Goal: Answer question/provide support: Answer question/provide support

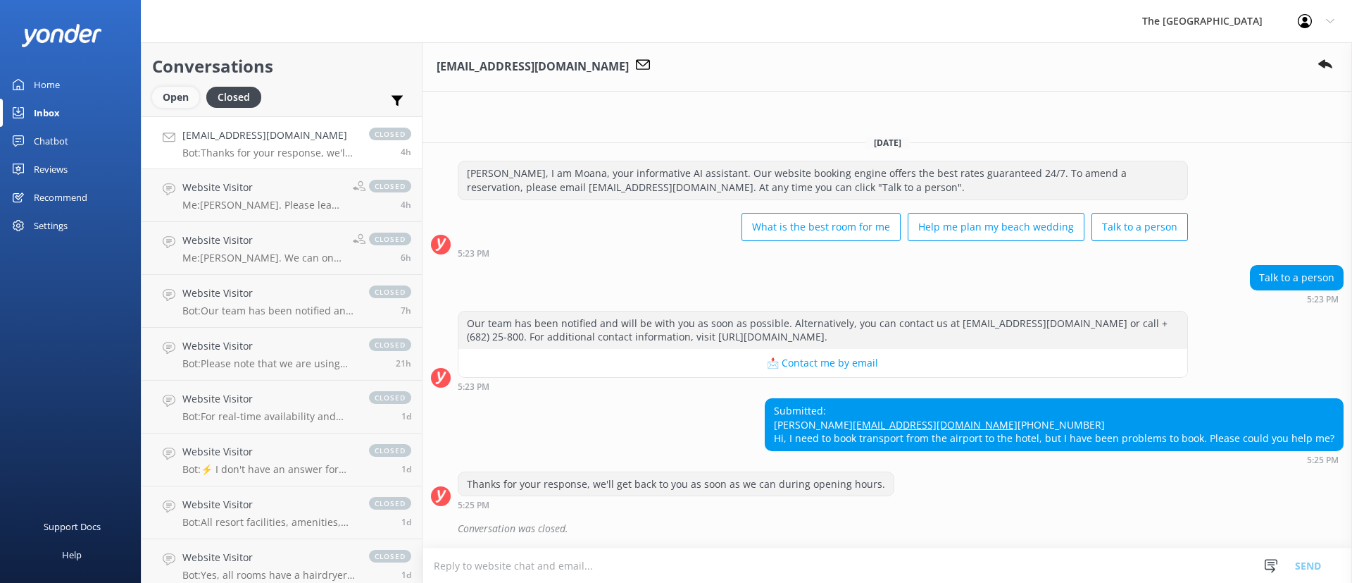
click at [197, 98] on div "Open" at bounding box center [175, 97] width 47 height 21
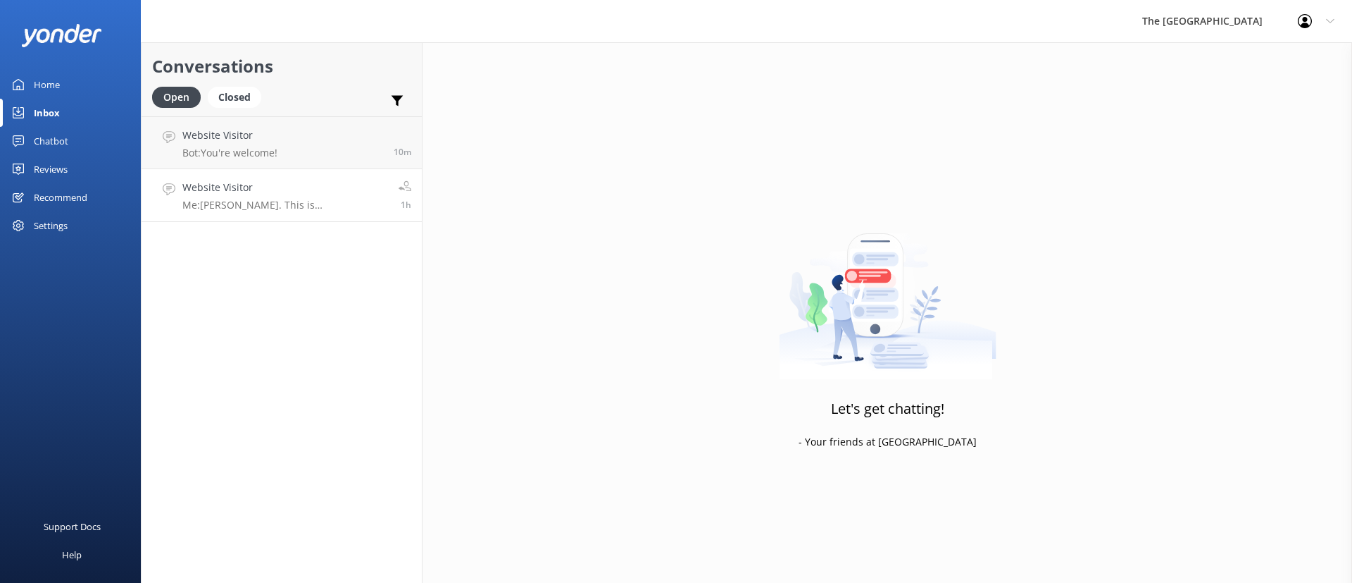
click at [297, 173] on link "Website Visitor Me: [PERSON_NAME]. This is [PERSON_NAME] from the Reservations.…" at bounding box center [282, 195] width 280 height 53
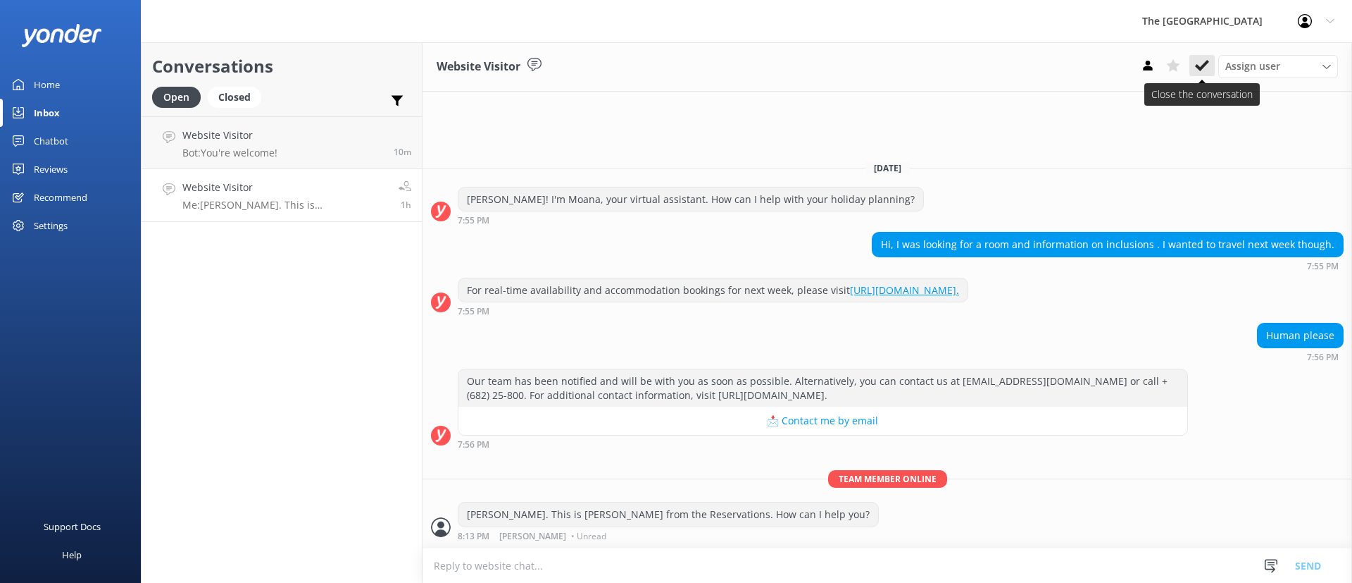
click at [1202, 61] on icon at bounding box center [1202, 65] width 14 height 14
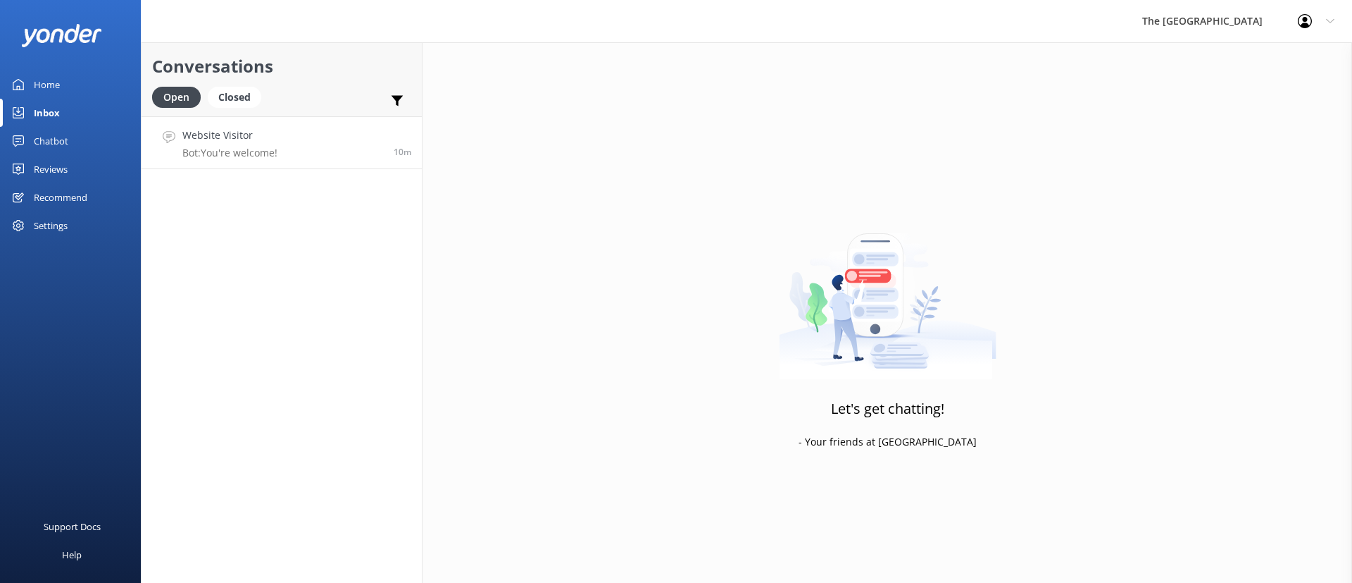
click at [220, 145] on div "Website Visitor Bot: You're welcome!" at bounding box center [229, 143] width 95 height 30
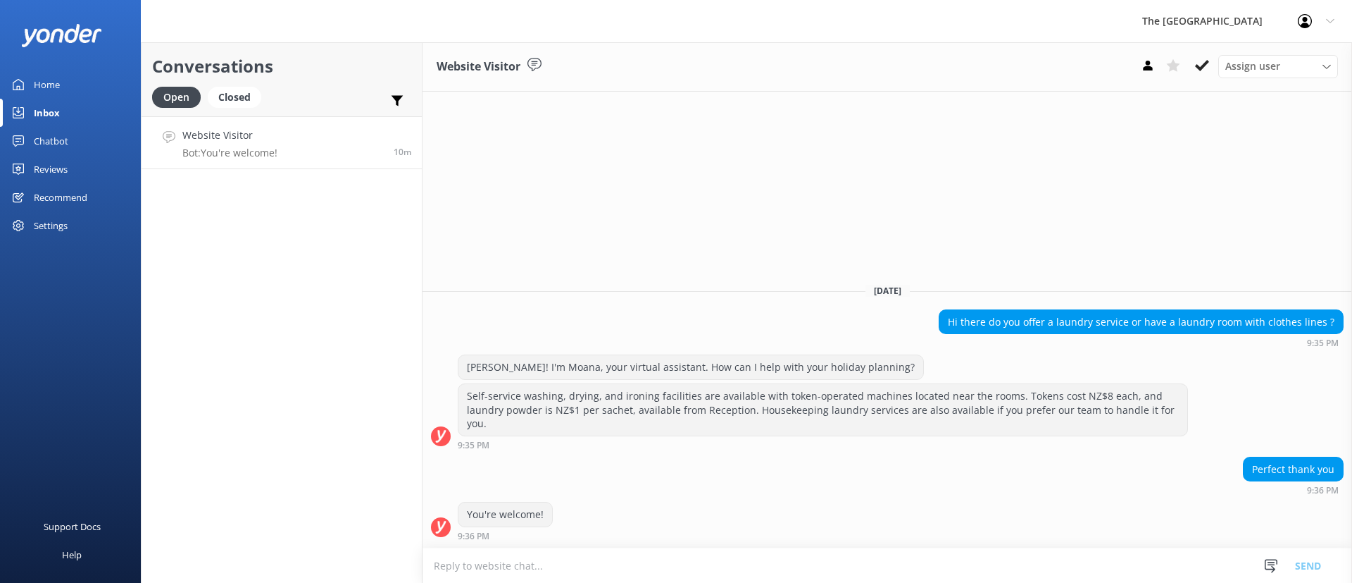
click at [866, 227] on div "Website Visitor Assign user Rarotongan Tata [PERSON_NAME] Laisa [PERSON_NAME] […" at bounding box center [888, 312] width 930 height 540
click at [1200, 56] on button at bounding box center [1202, 65] width 25 height 21
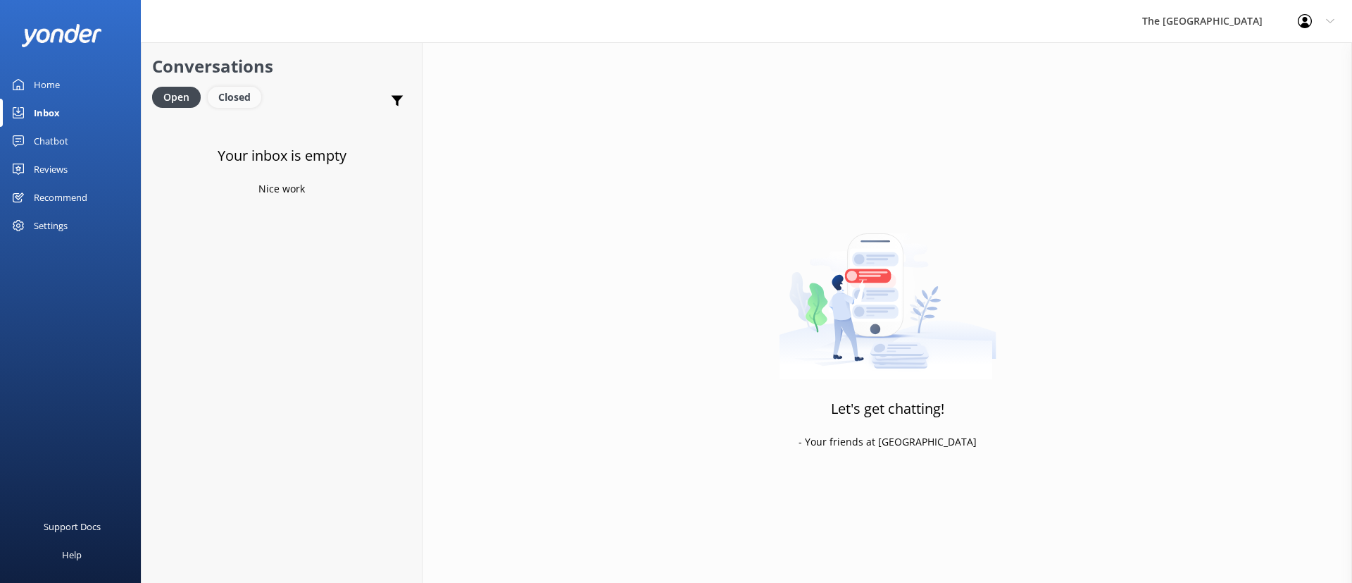
drag, startPoint x: 252, startPoint y: 92, endPoint x: 259, endPoint y: 98, distance: 8.5
click at [251, 92] on div "Closed" at bounding box center [235, 97] width 54 height 21
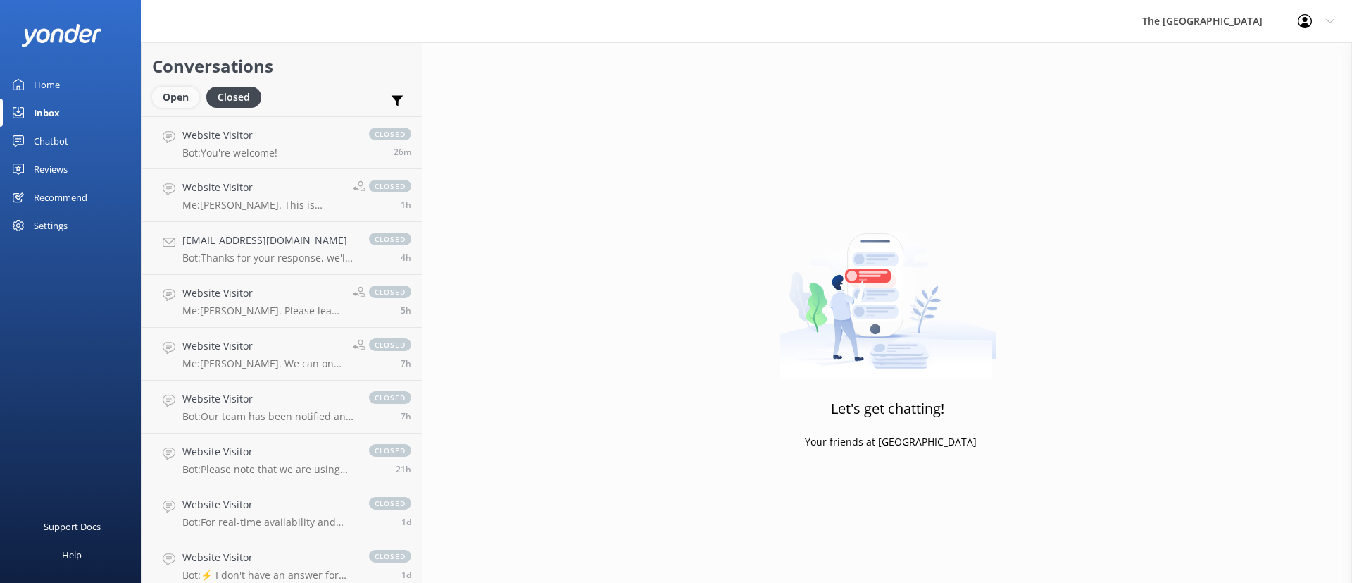
click at [175, 99] on div "Open" at bounding box center [175, 97] width 47 height 21
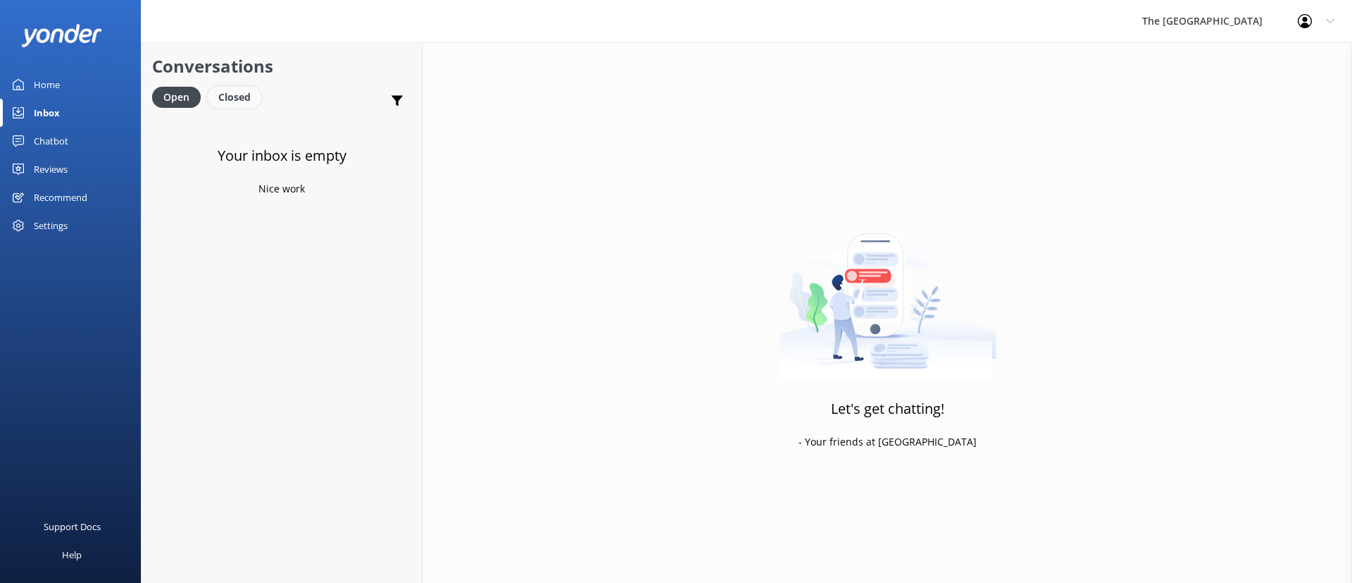
click at [248, 92] on div "Closed" at bounding box center [235, 97] width 54 height 21
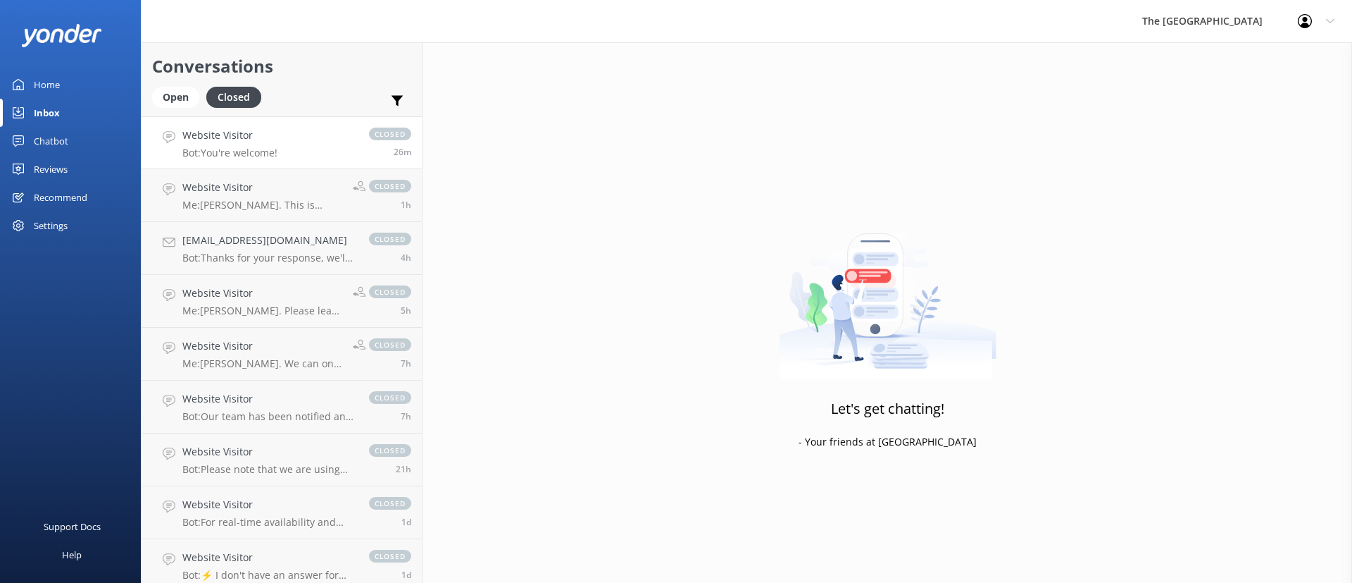
click at [247, 141] on h4 "Website Visitor" at bounding box center [229, 135] width 95 height 15
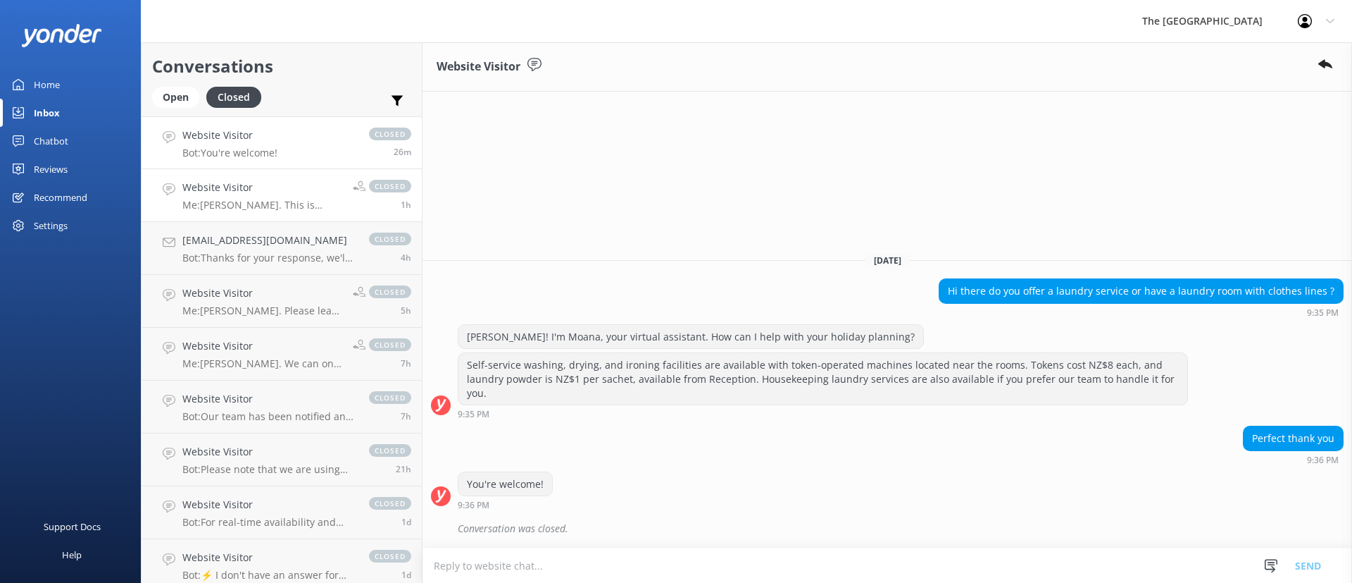
click at [294, 195] on div "Website Visitor Me: [PERSON_NAME]. This is [PERSON_NAME] from the Reservations.…" at bounding box center [262, 195] width 160 height 31
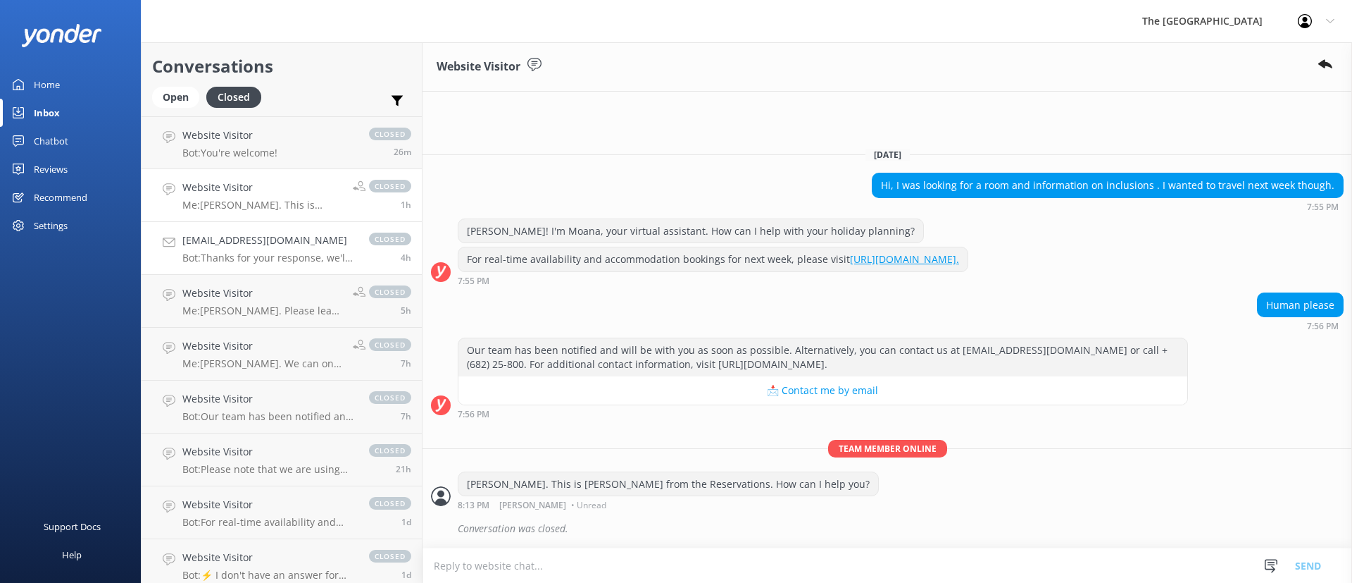
click at [252, 244] on h4 "[EMAIL_ADDRESS][DOMAIN_NAME]" at bounding box center [268, 239] width 173 height 15
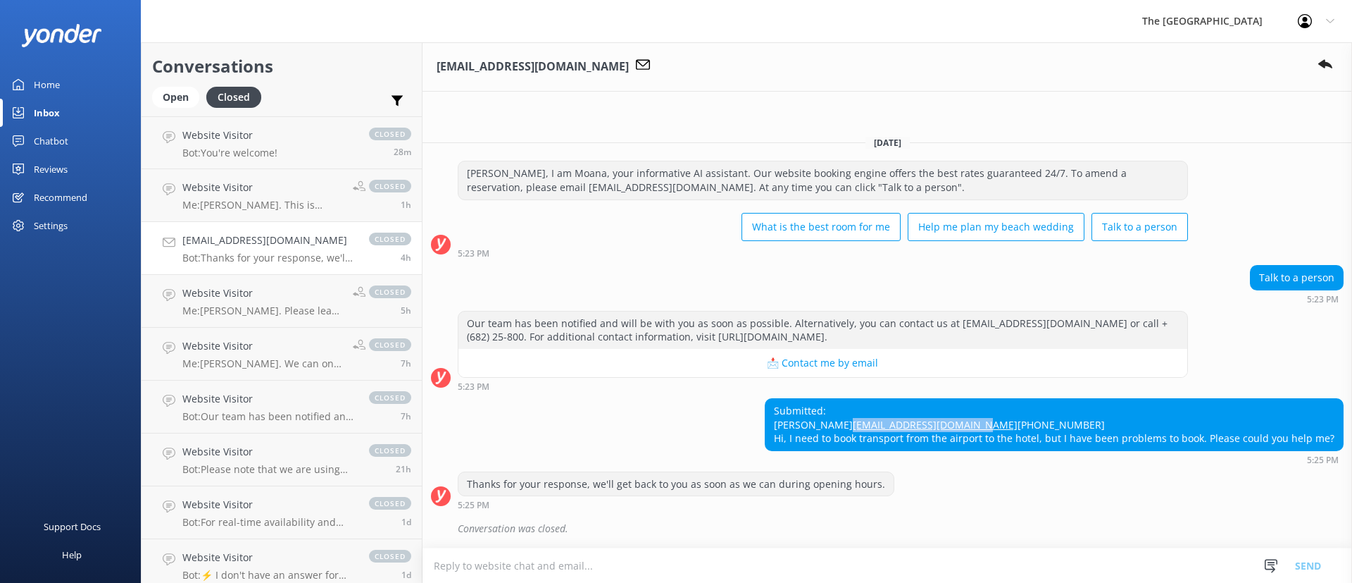
drag, startPoint x: 939, startPoint y: 409, endPoint x: 780, endPoint y: 416, distance: 159.3
click at [780, 416] on div "Submitted: [PERSON_NAME] [EMAIL_ADDRESS][DOMAIN_NAME] [PHONE_NUMBER] Hi, I need…" at bounding box center [1055, 424] width 578 height 51
copy link "[EMAIL_ADDRESS][DOMAIN_NAME]"
click at [943, 403] on div "Submitted: [PERSON_NAME] [EMAIL_ADDRESS][DOMAIN_NAME] [PHONE_NUMBER] Hi, I need…" at bounding box center [1055, 424] width 578 height 51
drag, startPoint x: 943, startPoint y: 406, endPoint x: 776, endPoint y: 413, distance: 167.1
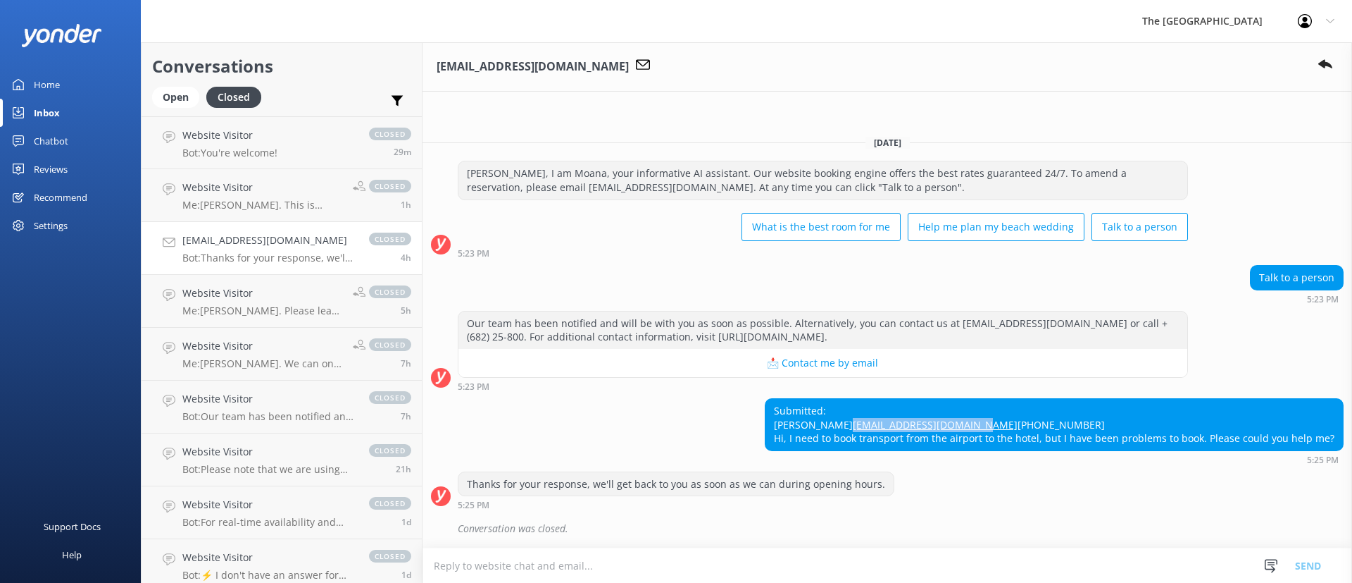
click at [776, 413] on div "Submitted: [PERSON_NAME] [EMAIL_ADDRESS][DOMAIN_NAME] [PHONE_NUMBER] Hi, I need…" at bounding box center [888, 431] width 930 height 66
copy link "[EMAIL_ADDRESS][DOMAIN_NAME]"
drag, startPoint x: 864, startPoint y: 392, endPoint x: 778, endPoint y: 400, distance: 86.4
click at [778, 400] on div "Submitted: [PERSON_NAME] [EMAIL_ADDRESS][DOMAIN_NAME] [PHONE_NUMBER] Hi, I need…" at bounding box center [888, 431] width 930 height 66
copy div "[PERSON_NAME]"
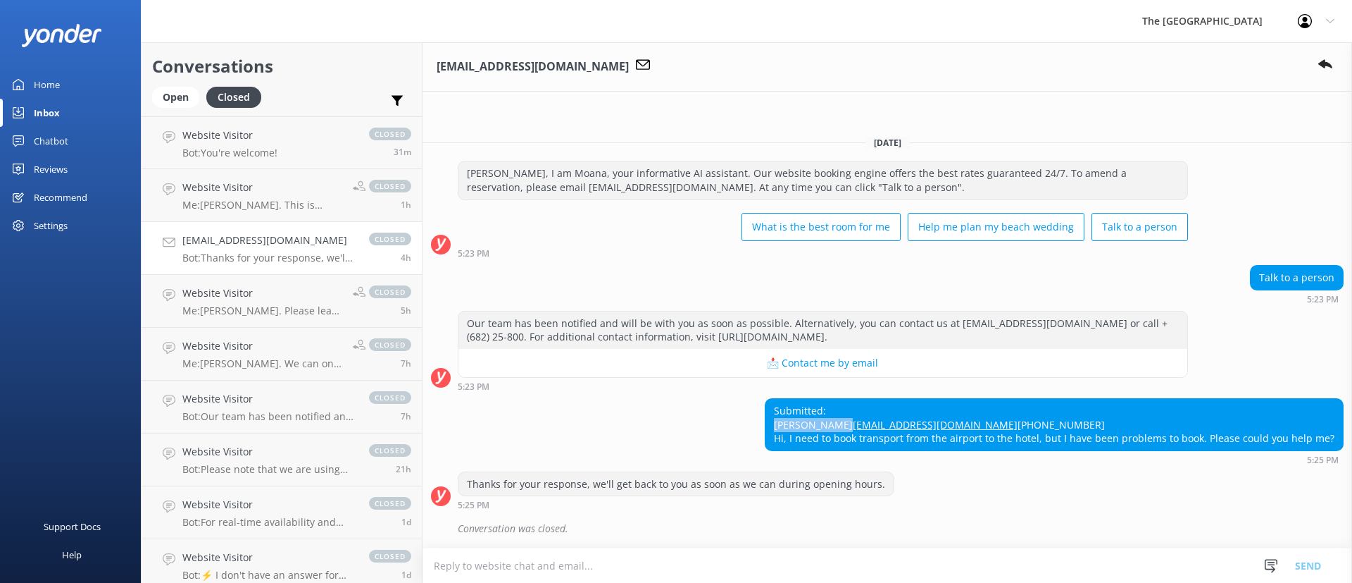
click at [907, 418] on link "[EMAIL_ADDRESS][DOMAIN_NAME]" at bounding box center [935, 424] width 165 height 13
drag, startPoint x: 976, startPoint y: 390, endPoint x: 969, endPoint y: 399, distance: 12.1
click at [976, 399] on div "Submitted: [PERSON_NAME] [EMAIL_ADDRESS][DOMAIN_NAME] [PHONE_NUMBER] Hi, I need…" at bounding box center [1055, 424] width 578 height 51
drag, startPoint x: 954, startPoint y: 406, endPoint x: 787, endPoint y: 404, distance: 167.7
click at [787, 404] on div "Submitted: [PERSON_NAME] [EMAIL_ADDRESS][DOMAIN_NAME] [PHONE_NUMBER] Hi, I need…" at bounding box center [1055, 424] width 578 height 51
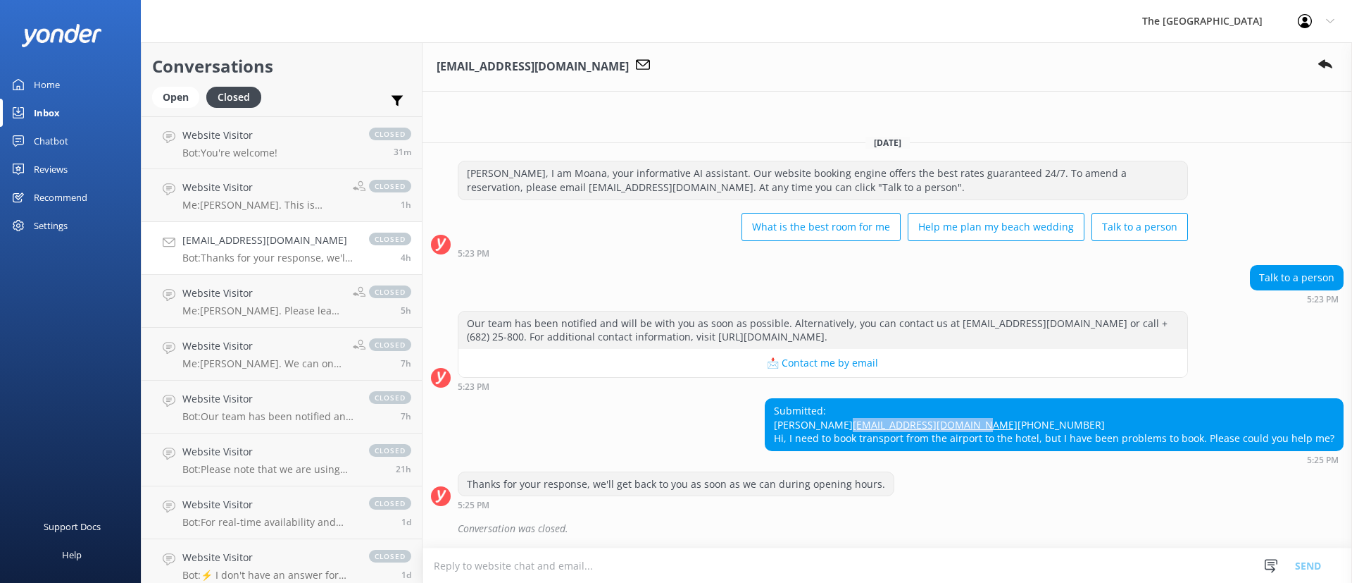
copy link "[EMAIL_ADDRESS][DOMAIN_NAME]"
click at [587, 559] on textarea at bounding box center [888, 565] width 930 height 35
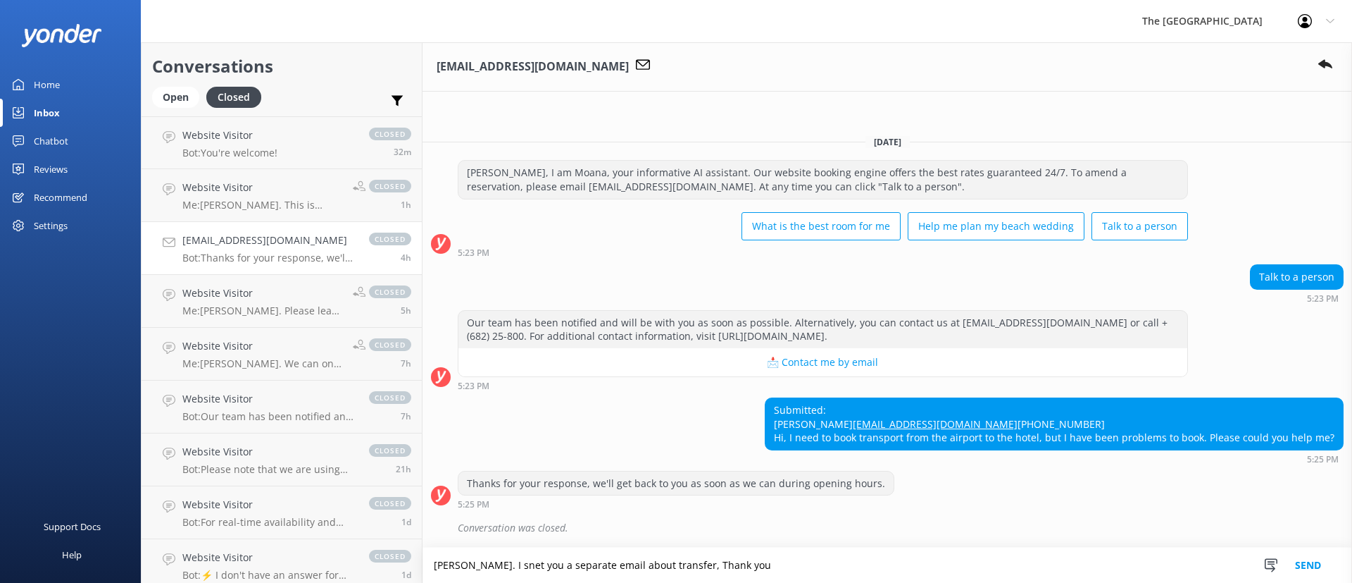
drag, startPoint x: 548, startPoint y: 561, endPoint x: 555, endPoint y: 564, distance: 7.6
click at [548, 559] on textarea "[PERSON_NAME]. I snet you a separate email about transfer, Thank you" at bounding box center [888, 564] width 930 height 35
click at [807, 578] on textarea "[PERSON_NAME]. I sent you a separate email about transfer, Thank you" at bounding box center [888, 564] width 930 height 35
type textarea "[PERSON_NAME]. I sent you a separate email about transfer, Thank you"
click at [1308, 570] on button "Send" at bounding box center [1308, 564] width 53 height 35
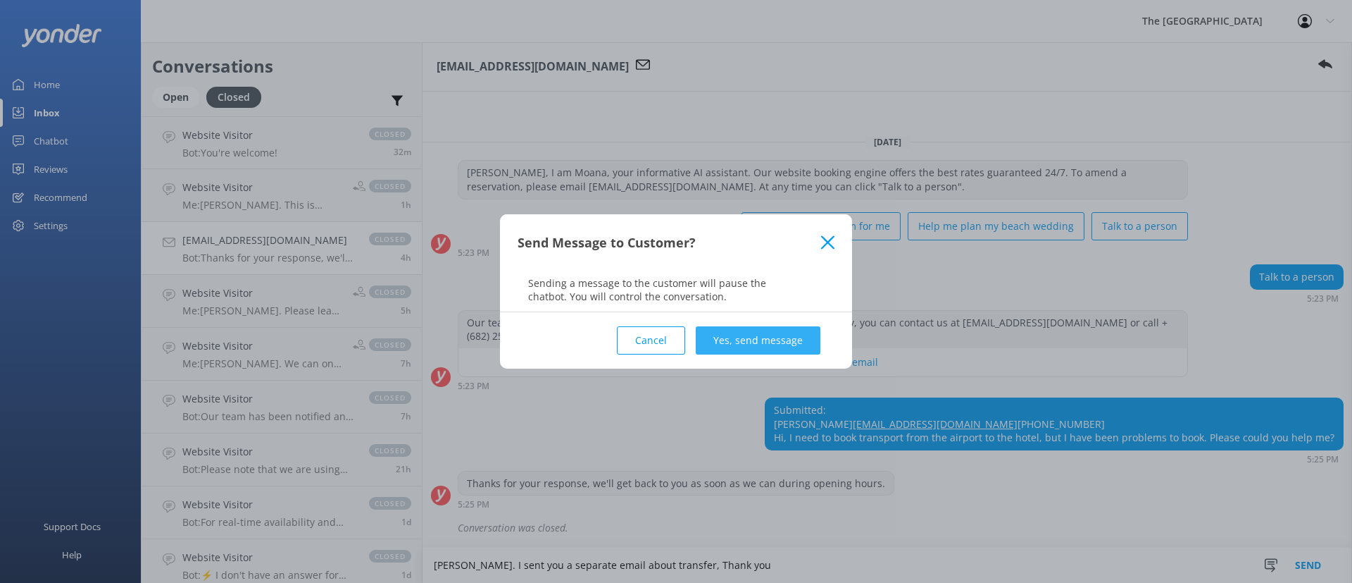
click at [754, 330] on button "Yes, send message" at bounding box center [758, 340] width 125 height 28
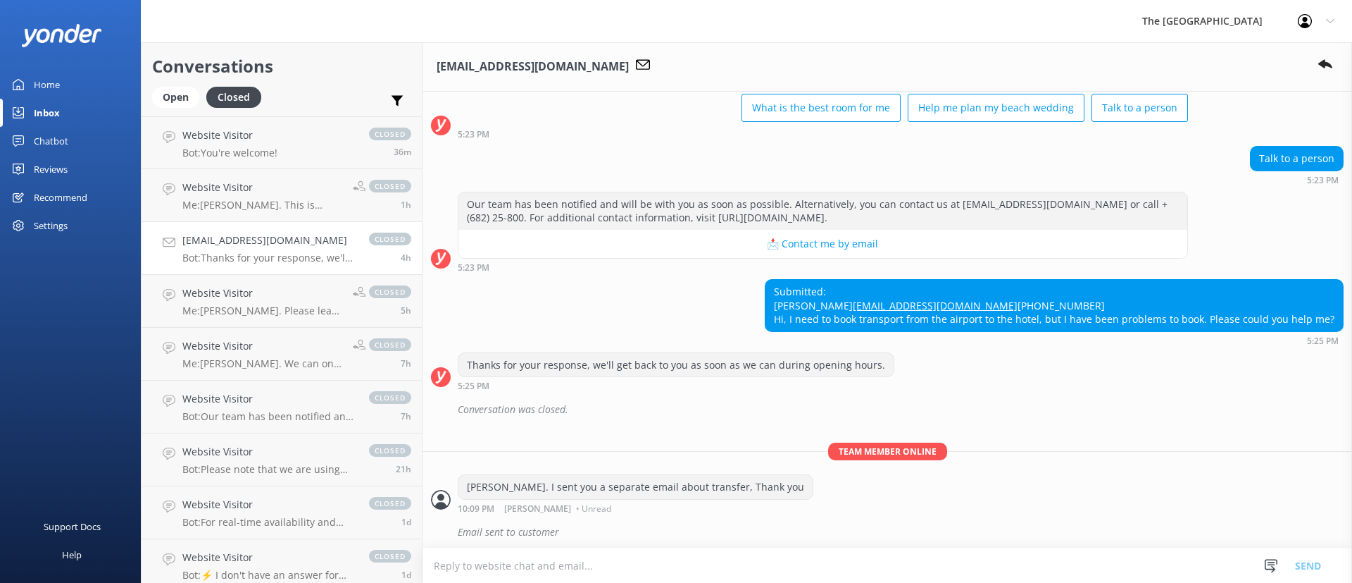
scroll to position [117, 0]
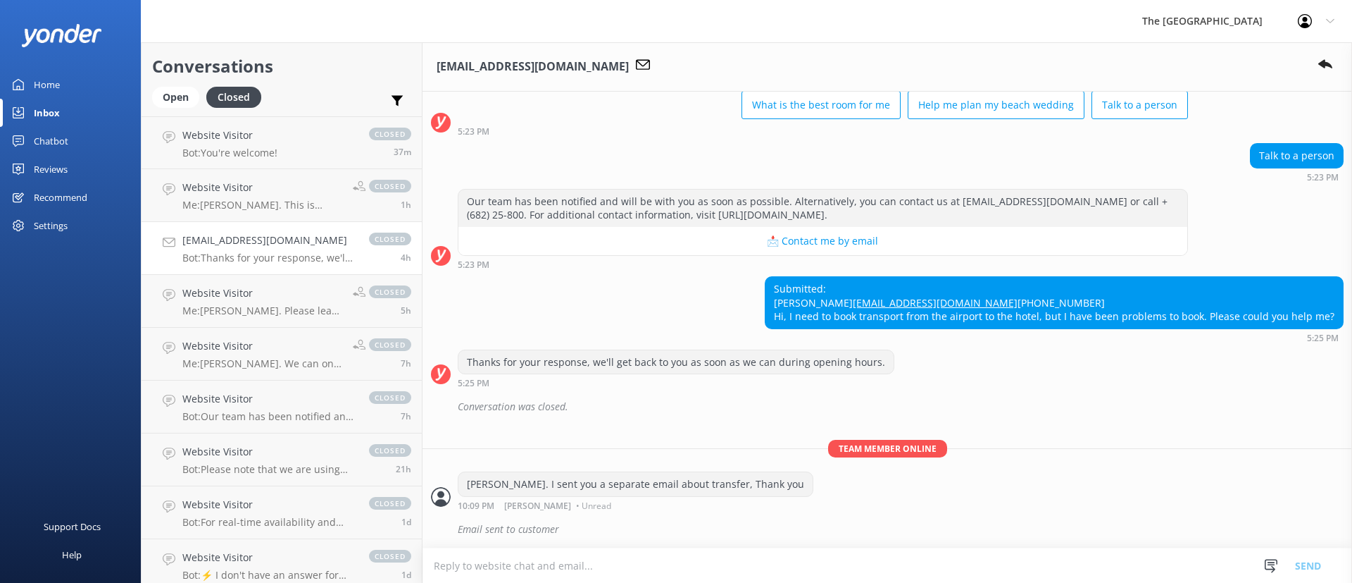
click at [194, 77] on h2 "Conversations" at bounding box center [281, 66] width 259 height 27
click at [190, 89] on div "Open" at bounding box center [175, 97] width 47 height 21
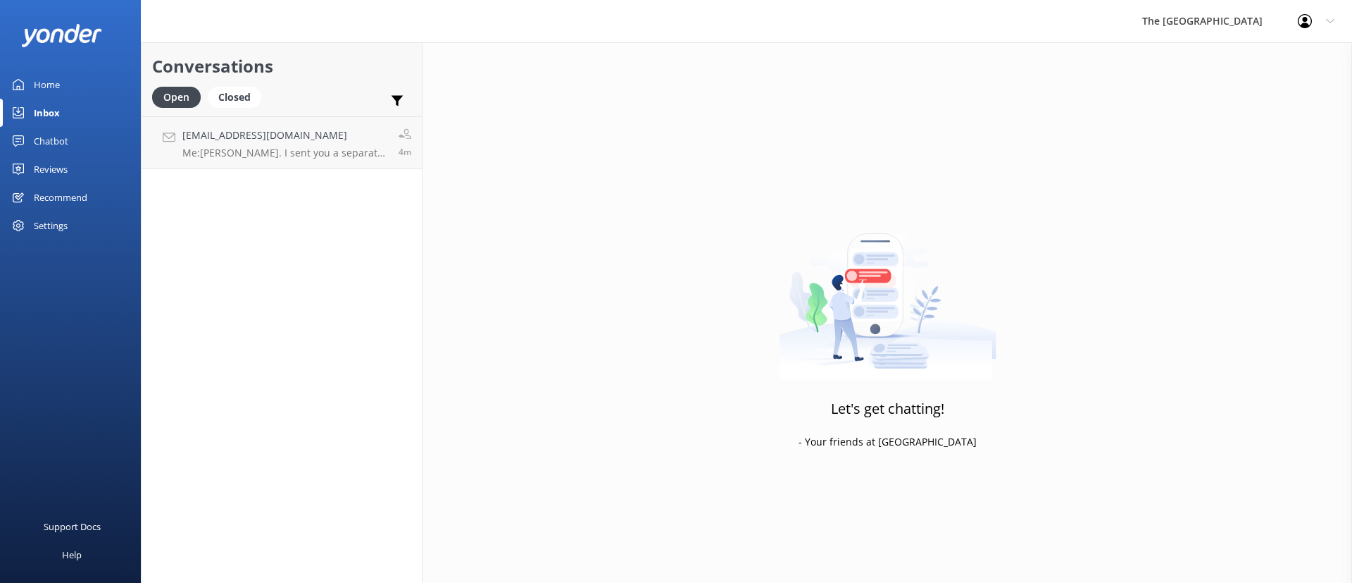
click at [248, 161] on link "[EMAIL_ADDRESS][DOMAIN_NAME] Me: [PERSON_NAME]. I sent you a separate email abo…" at bounding box center [282, 142] width 280 height 53
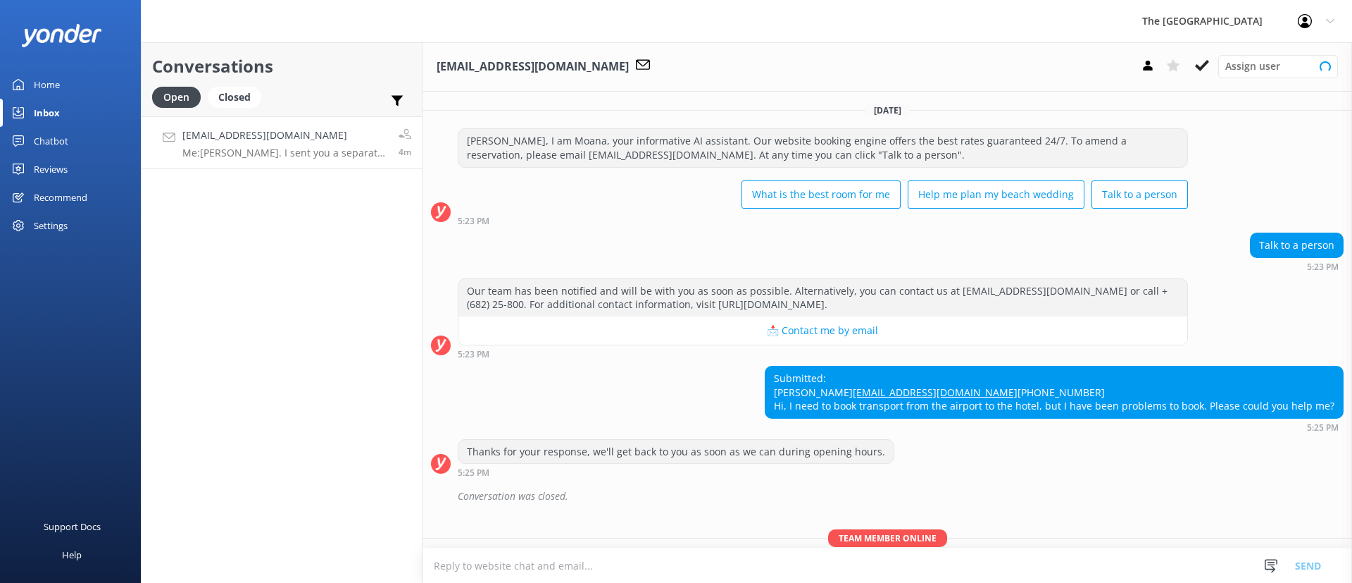
scroll to position [117, 0]
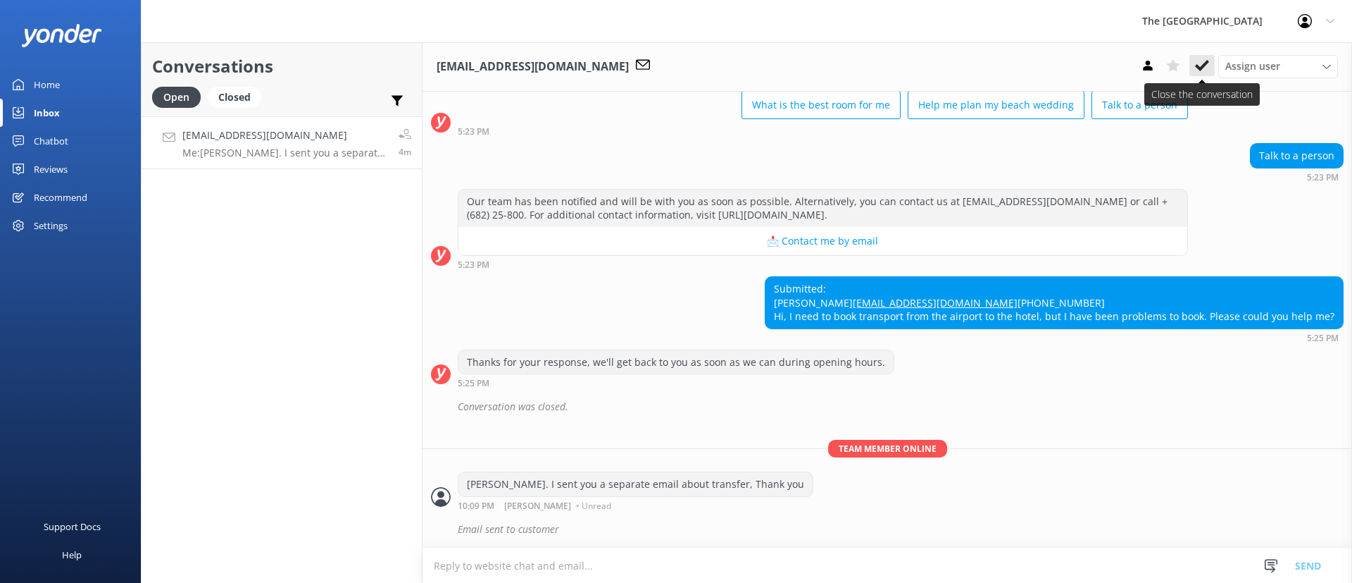
click at [1202, 61] on icon at bounding box center [1202, 65] width 14 height 14
